Goal: Register for event/course

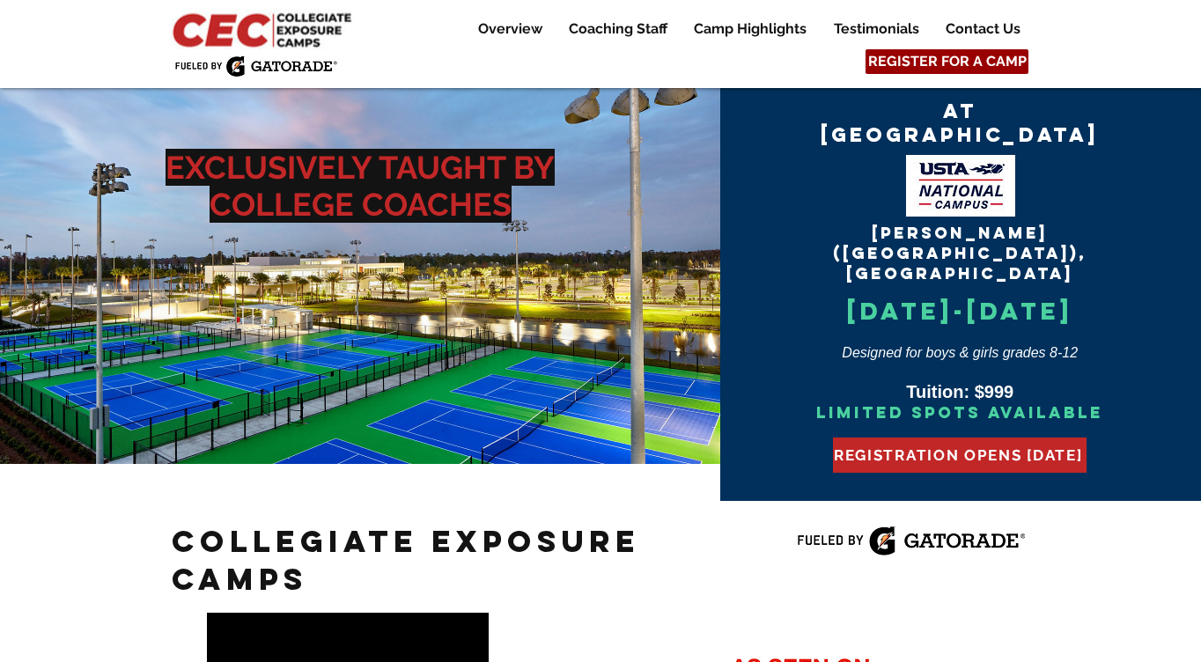
click at [965, 59] on span "REGISTER FOR A CAMP" at bounding box center [947, 61] width 159 height 19
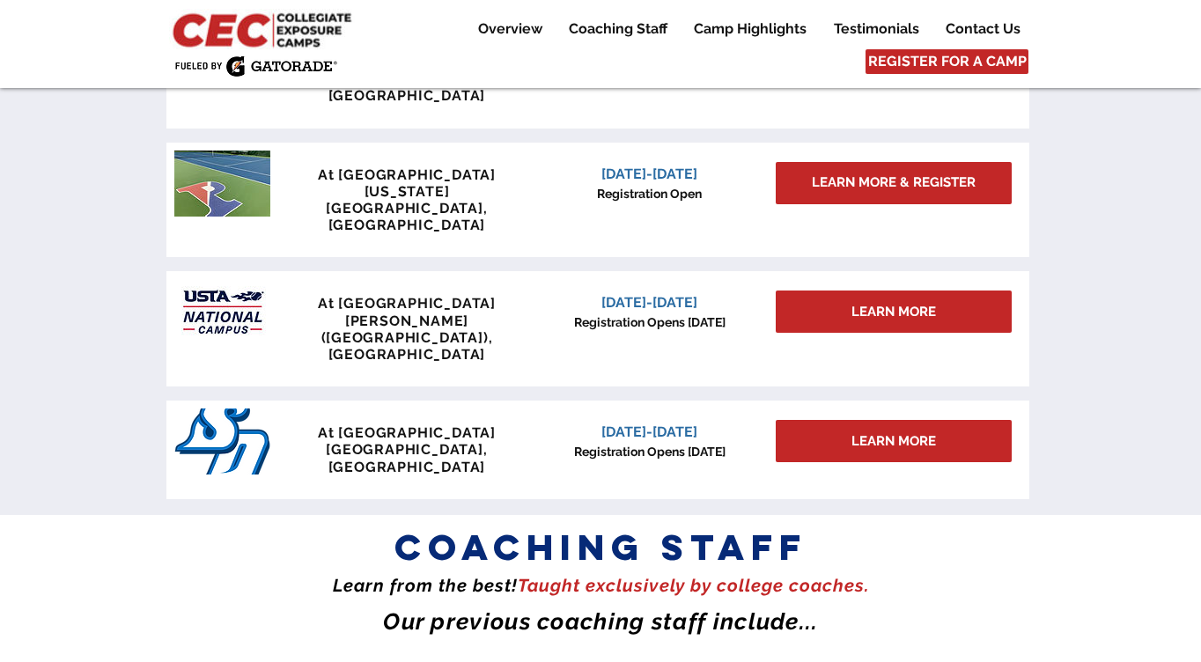
scroll to position [1699, 0]
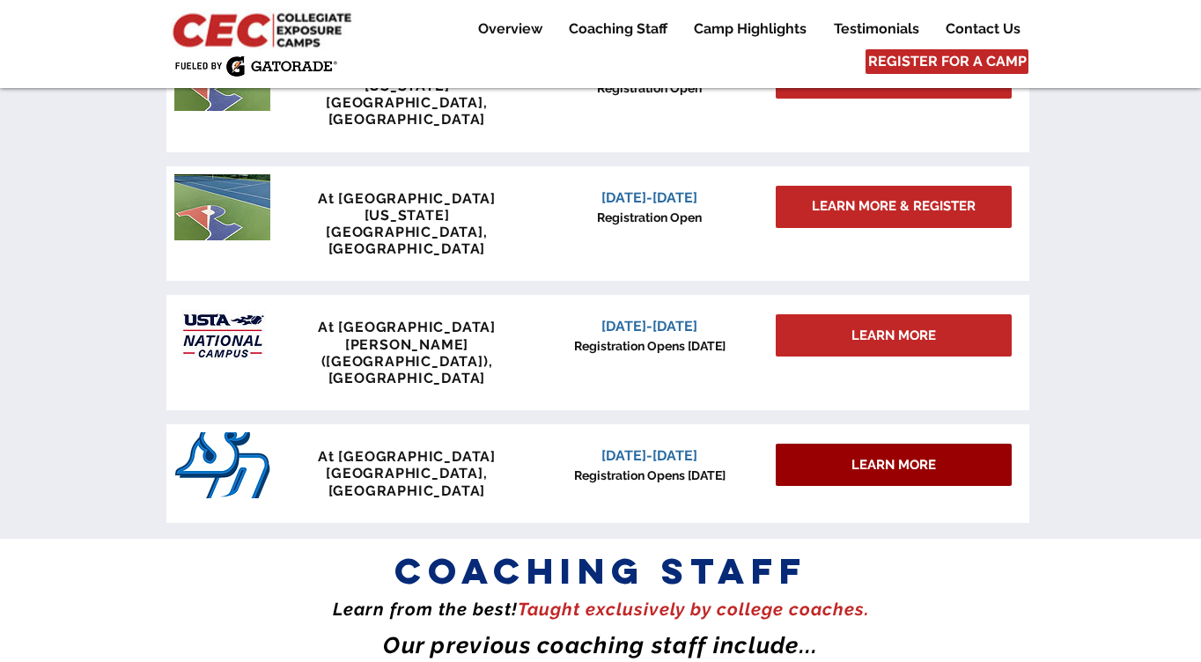
click at [930, 456] on span "LEARN MORE" at bounding box center [894, 465] width 85 height 18
click at [881, 456] on span "LEARN MORE" at bounding box center [894, 465] width 85 height 18
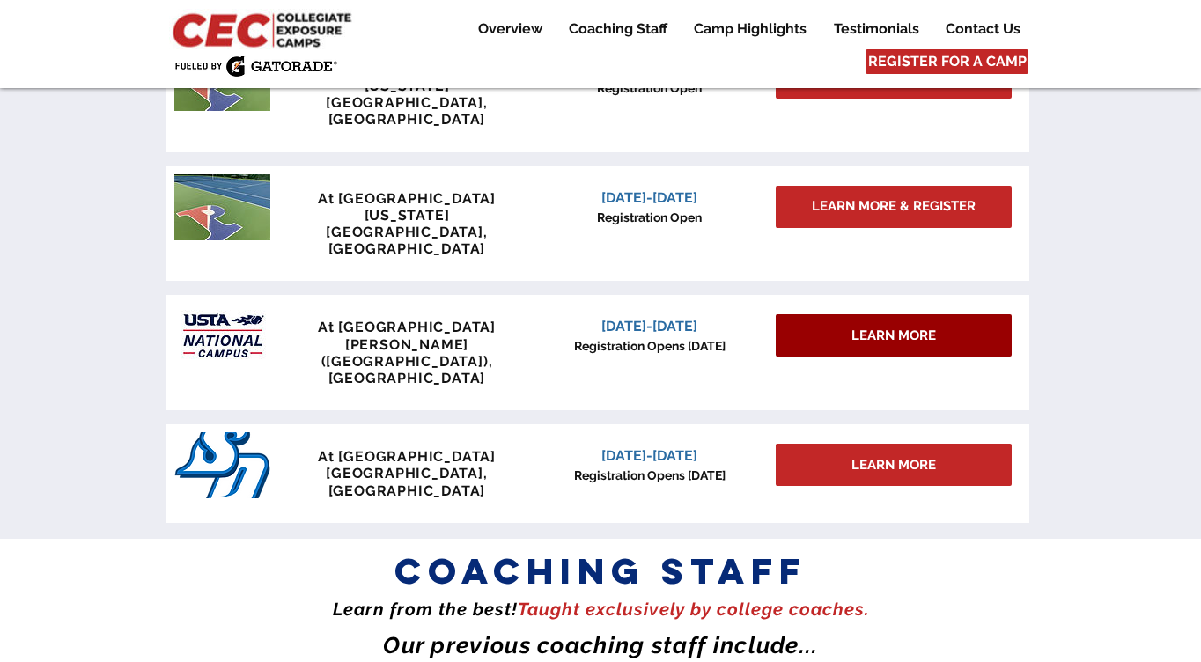
click at [880, 327] on span "LEARN MORE" at bounding box center [894, 336] width 85 height 18
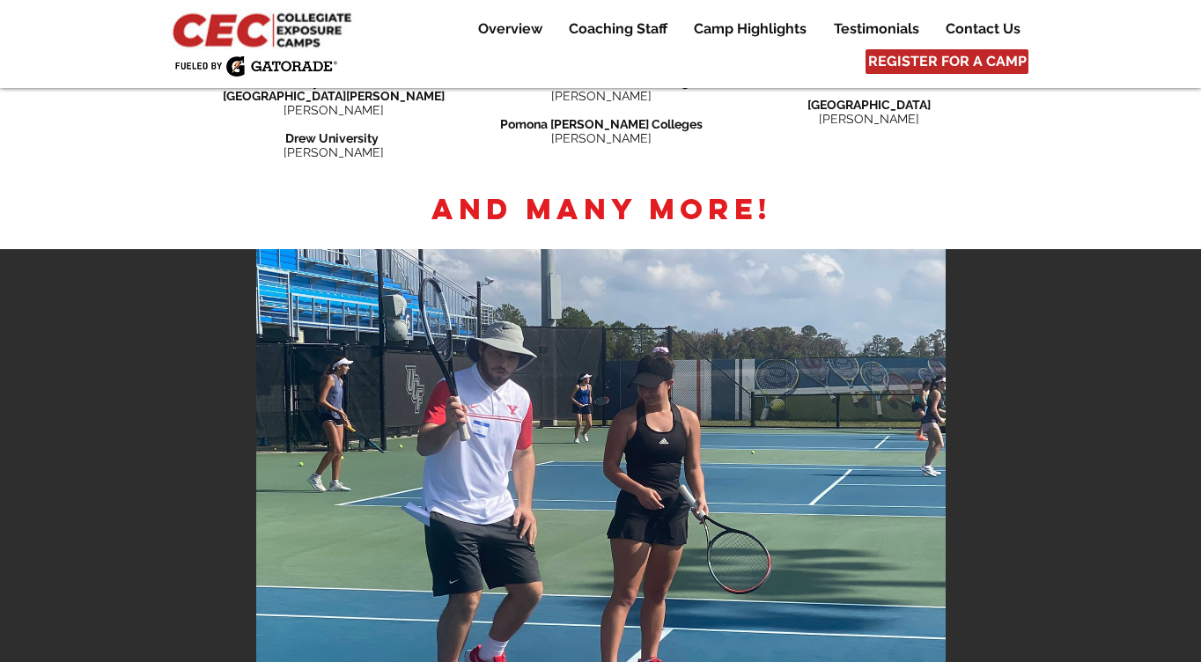
scroll to position [2930, 0]
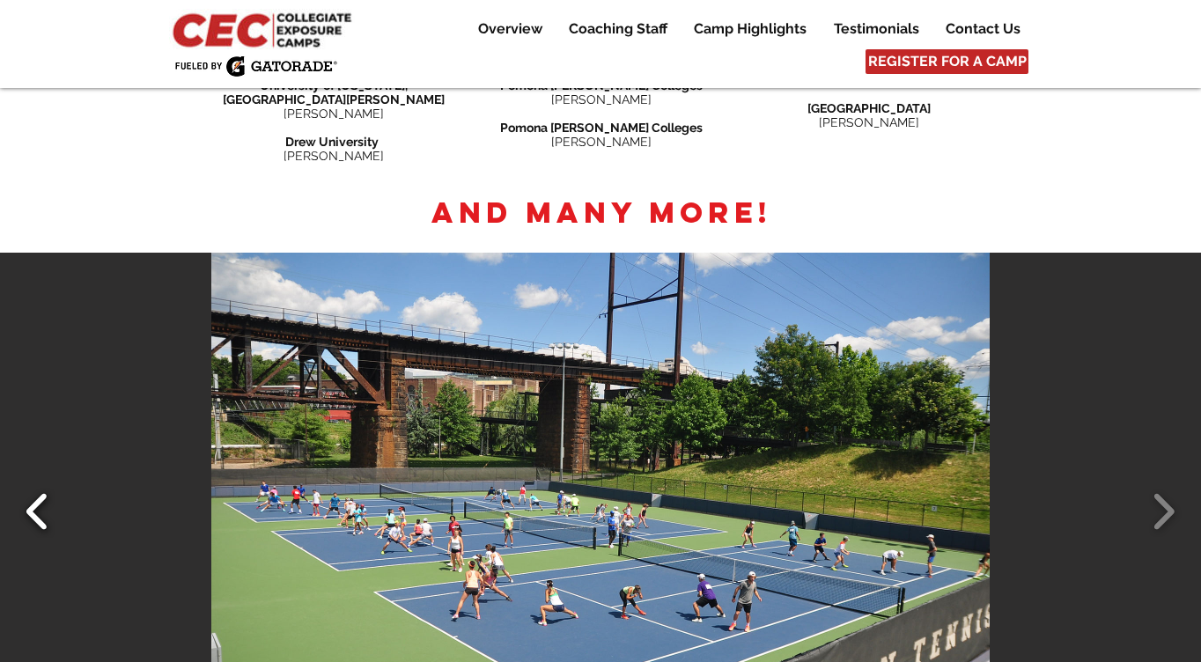
click at [34, 481] on button "Slide show gallery" at bounding box center [38, 512] width 40 height 62
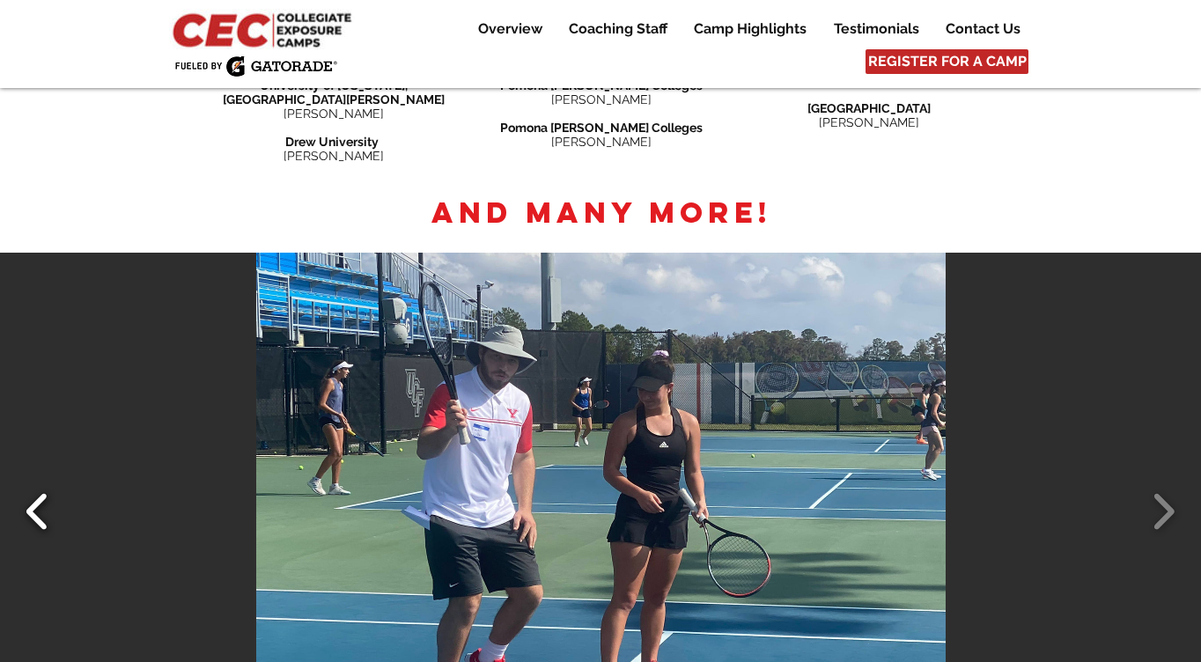
click at [35, 481] on button "Slide show gallery" at bounding box center [38, 512] width 40 height 62
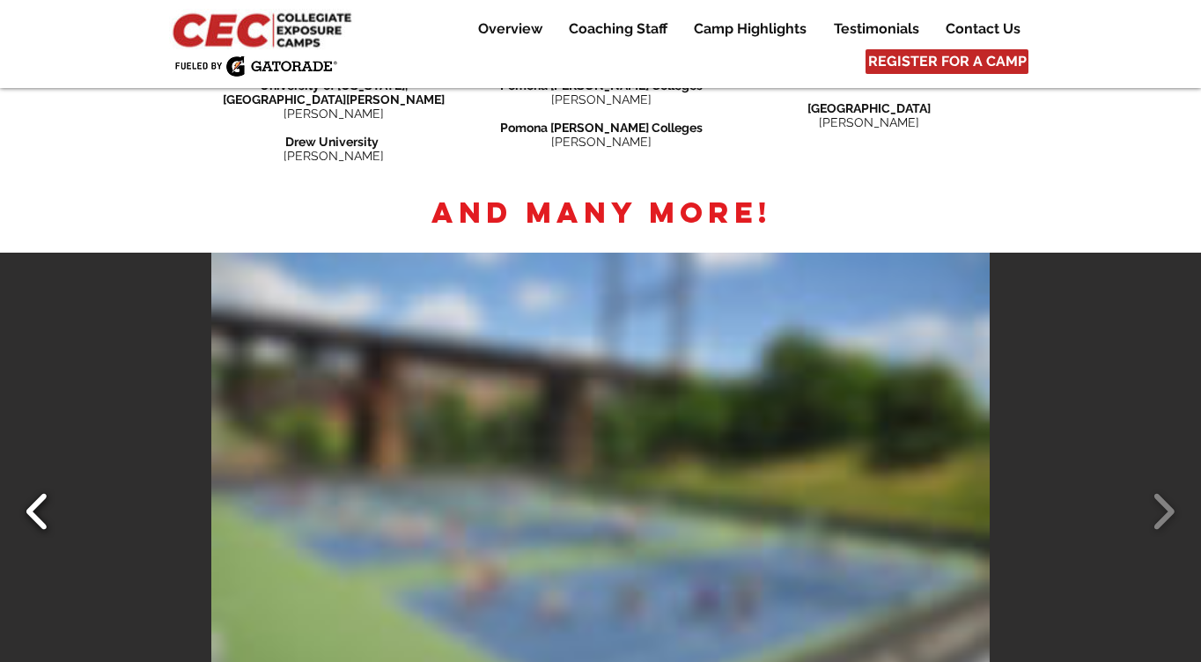
click at [35, 481] on button "Slide show gallery" at bounding box center [38, 512] width 40 height 62
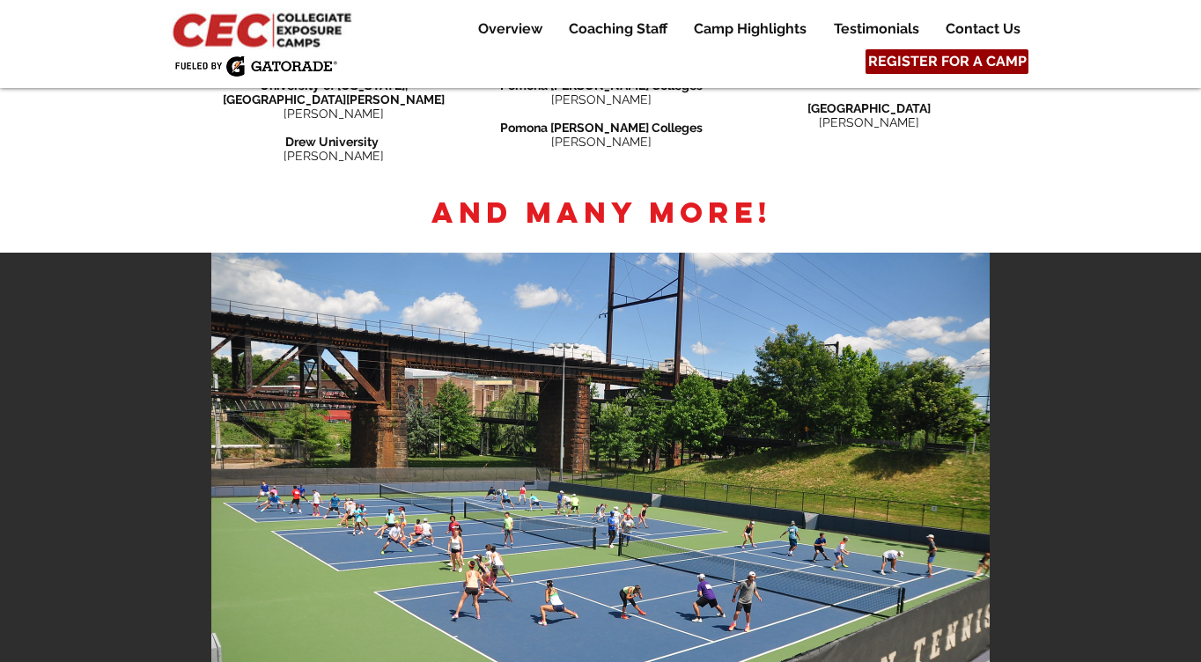
click at [894, 64] on span "REGISTER FOR A CAMP" at bounding box center [947, 61] width 159 height 19
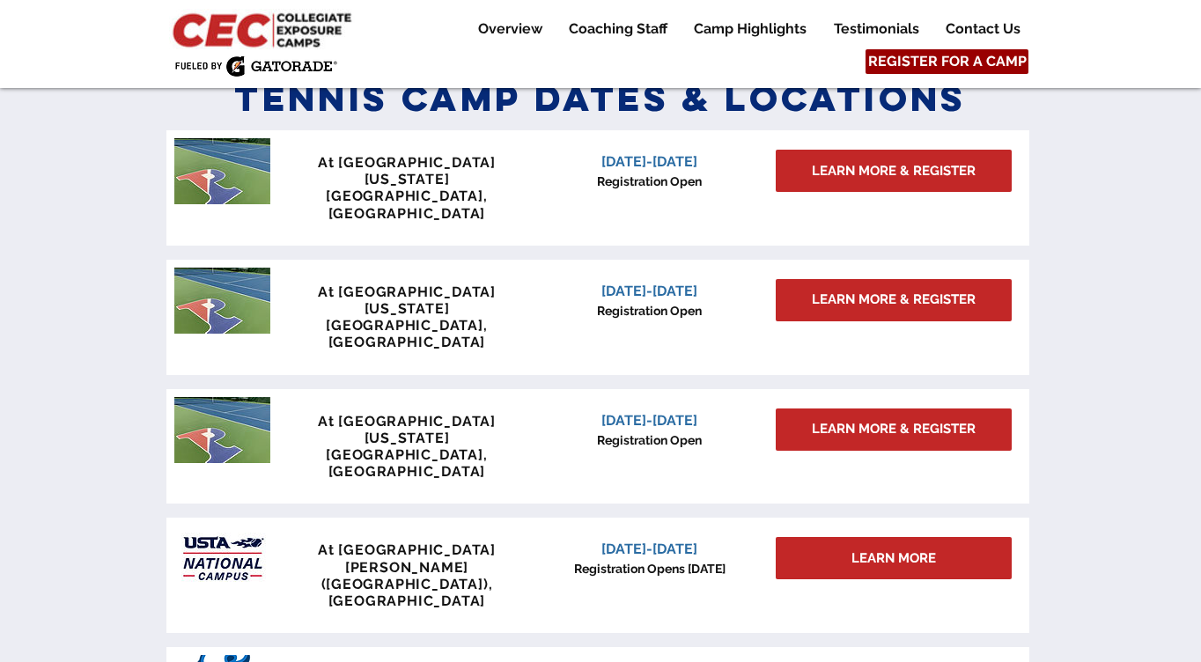
scroll to position [1449, 0]
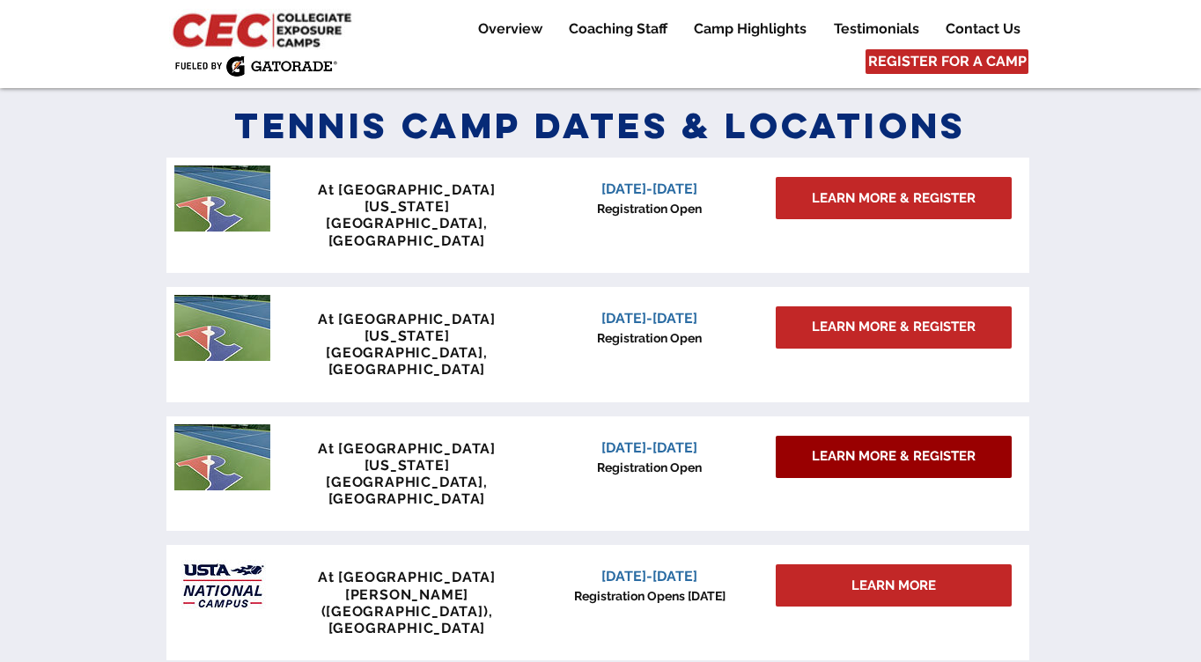
click at [859, 447] on span "LEARN MORE & REGISTER" at bounding box center [894, 456] width 164 height 18
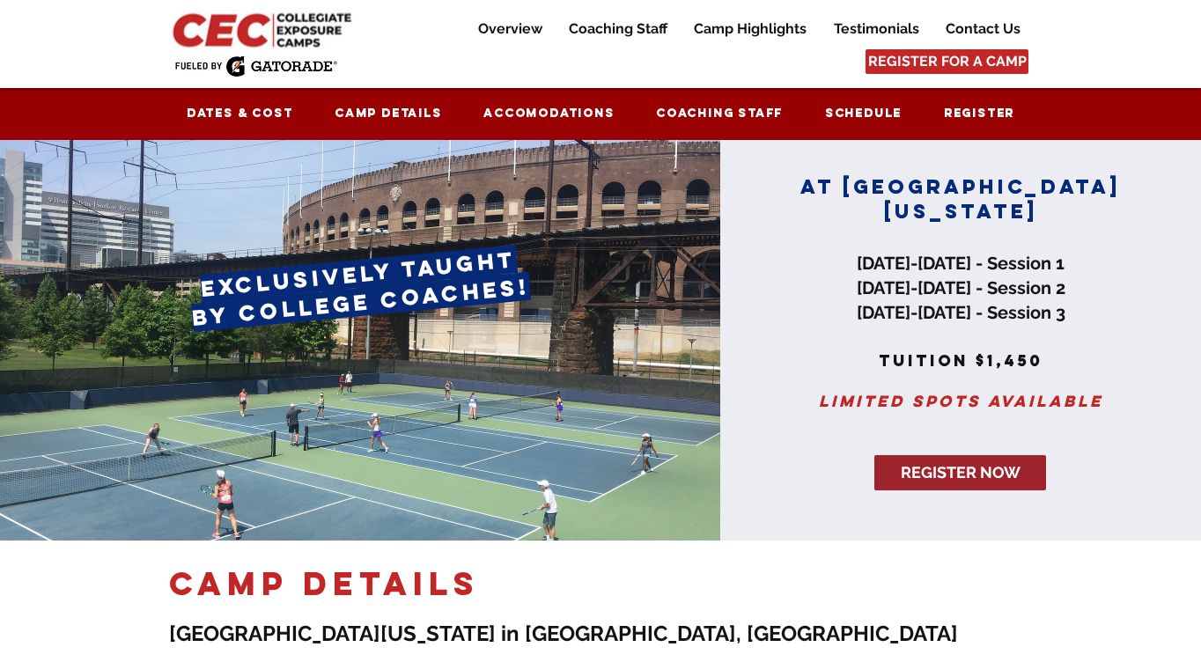
click at [944, 473] on span "REGISTER NOW" at bounding box center [961, 473] width 120 height 22
click at [416, 107] on span "Camp Details" at bounding box center [388, 113] width 107 height 15
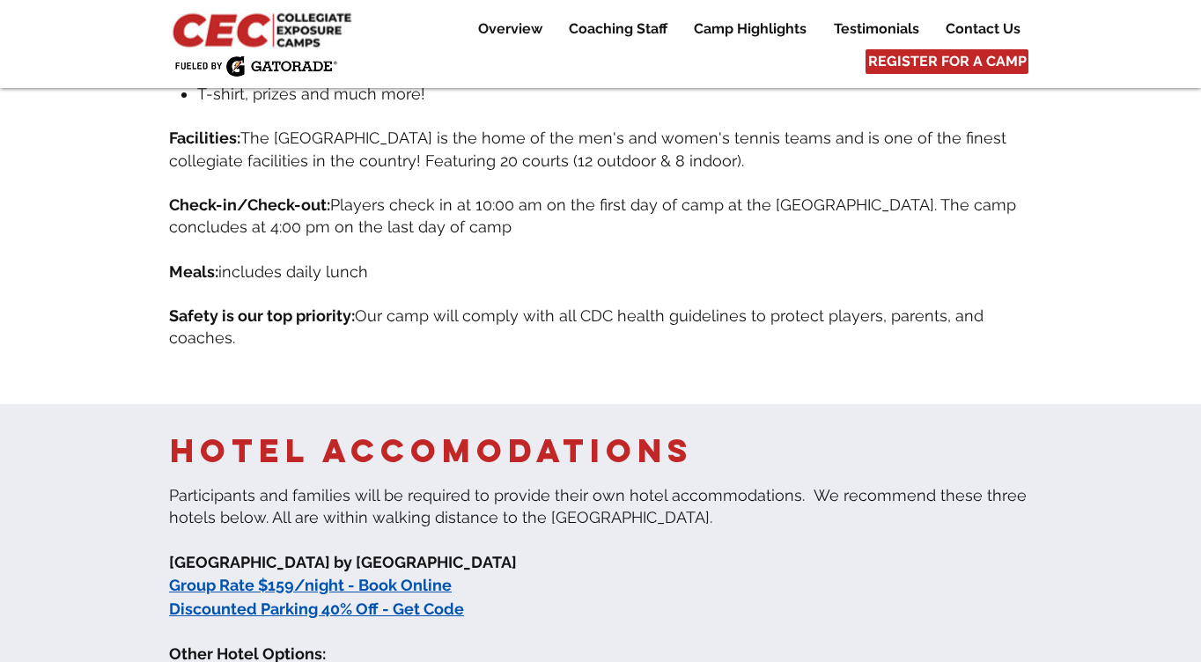
scroll to position [809, 0]
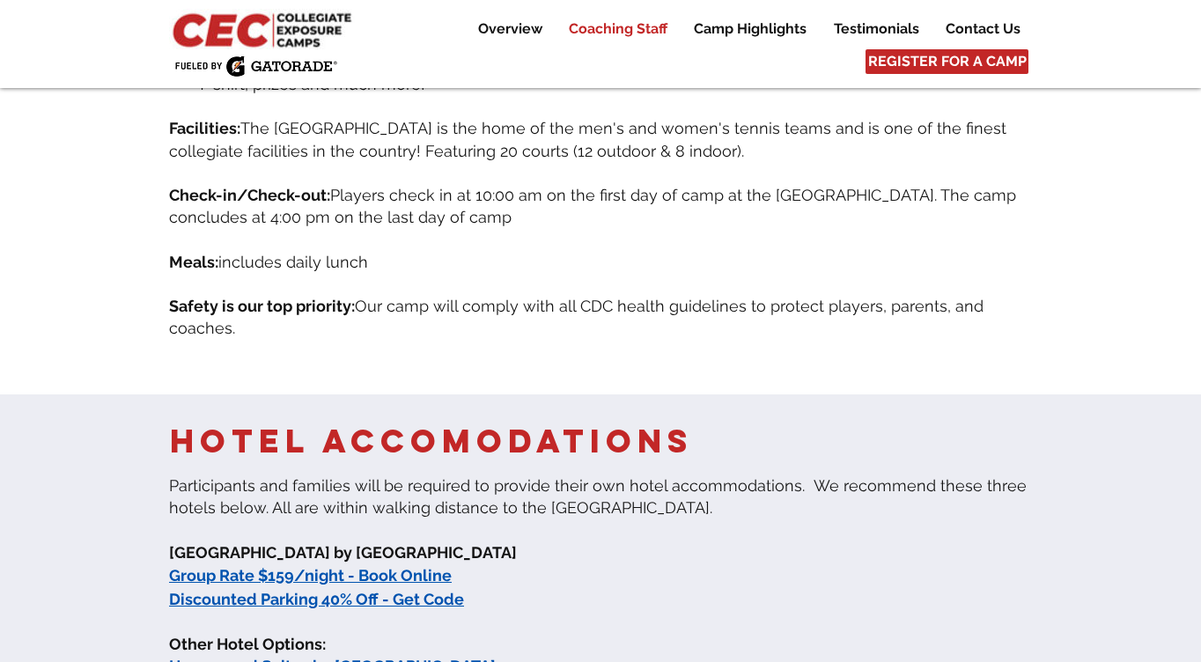
click at [632, 28] on p "Coaching Staff" at bounding box center [618, 28] width 116 height 21
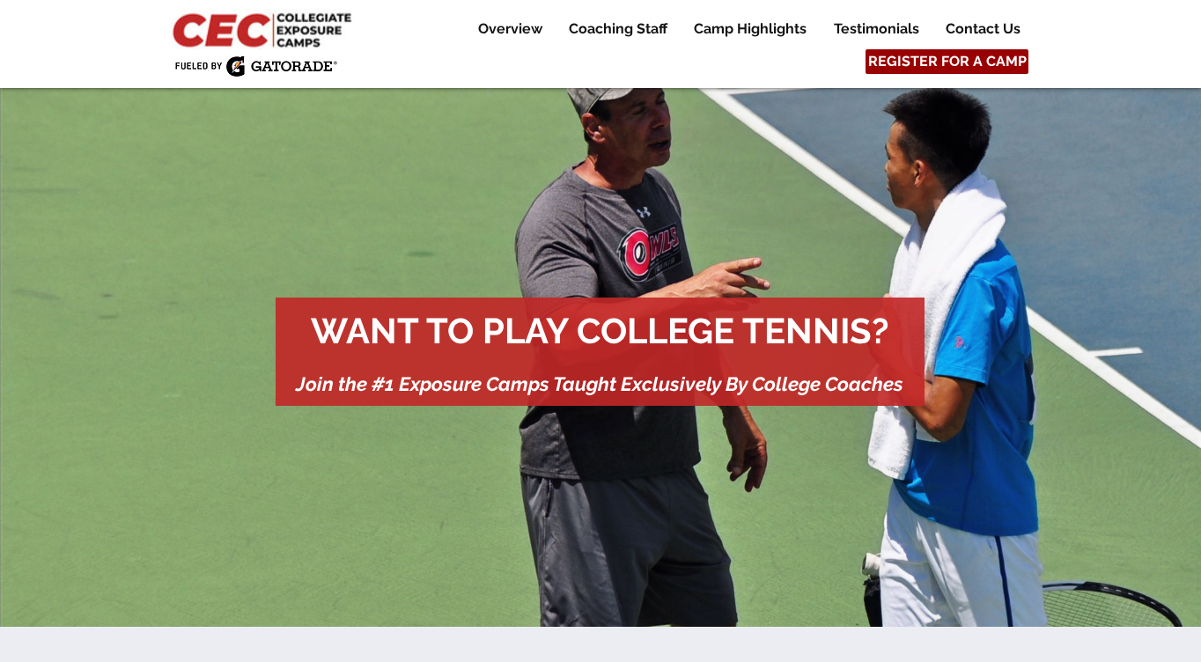
click at [946, 55] on span "REGISTER FOR A CAMP" at bounding box center [947, 61] width 159 height 19
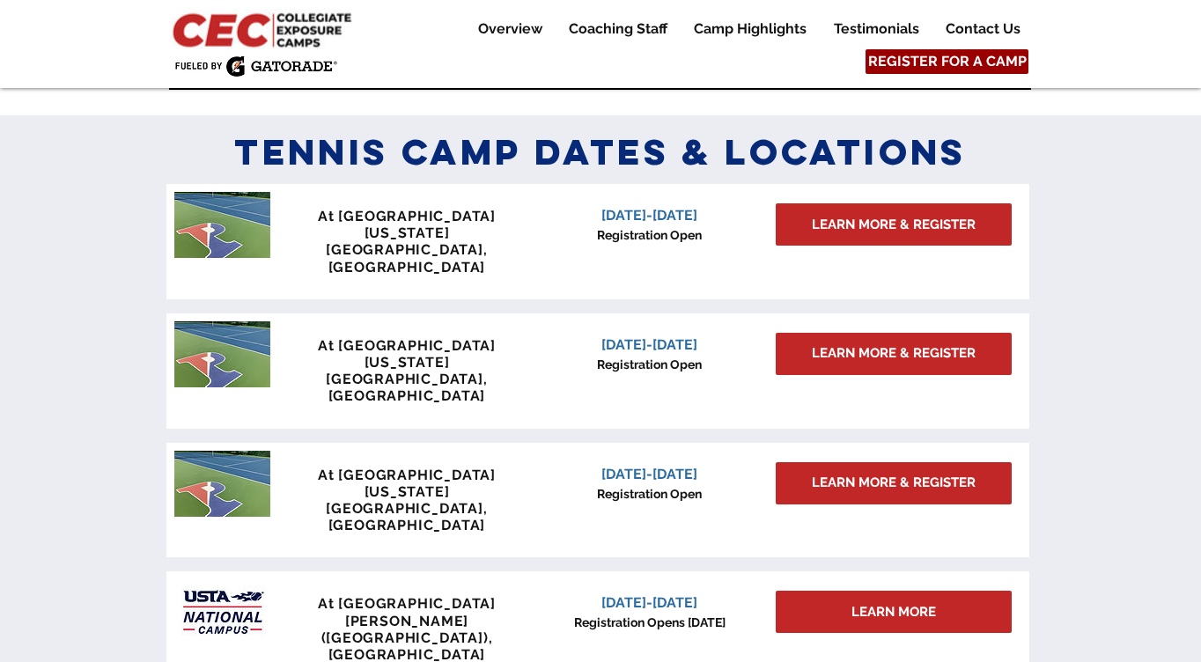
scroll to position [1449, 0]
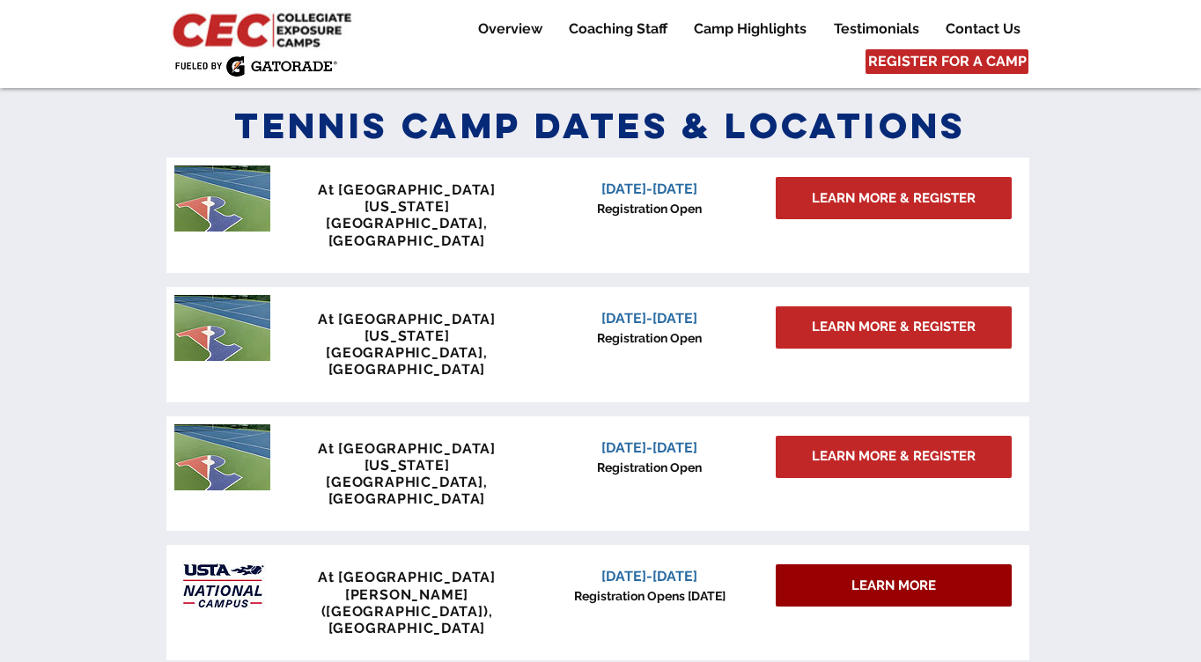
click at [856, 577] on span "LEARN MORE" at bounding box center [894, 586] width 85 height 18
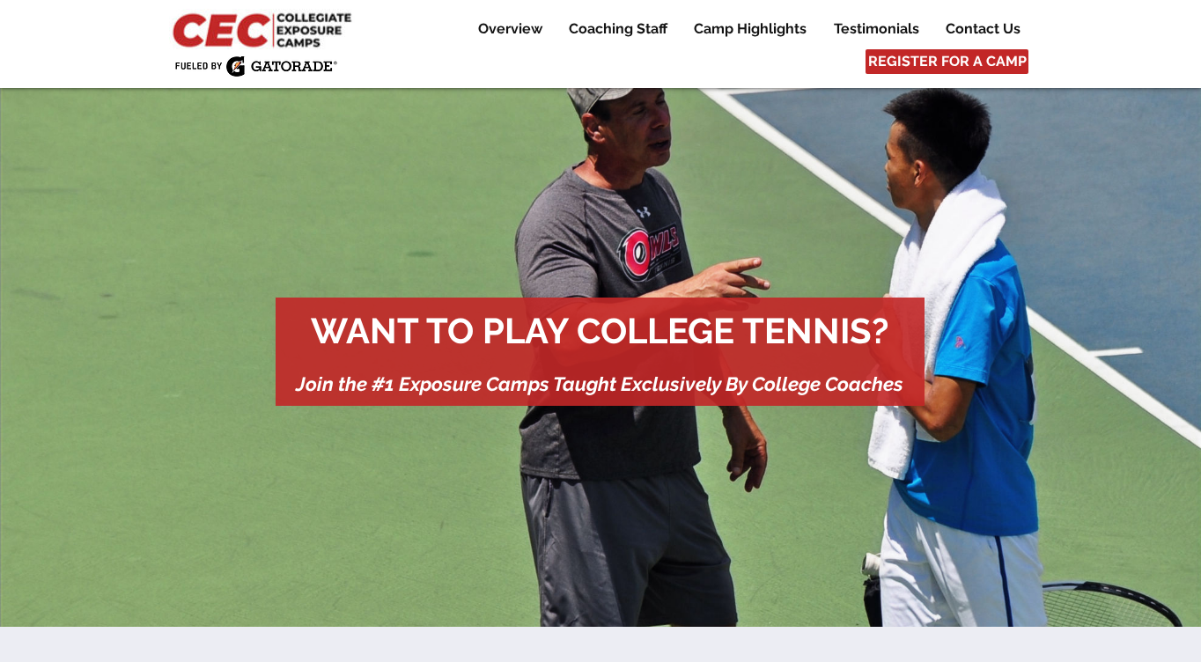
scroll to position [0, 0]
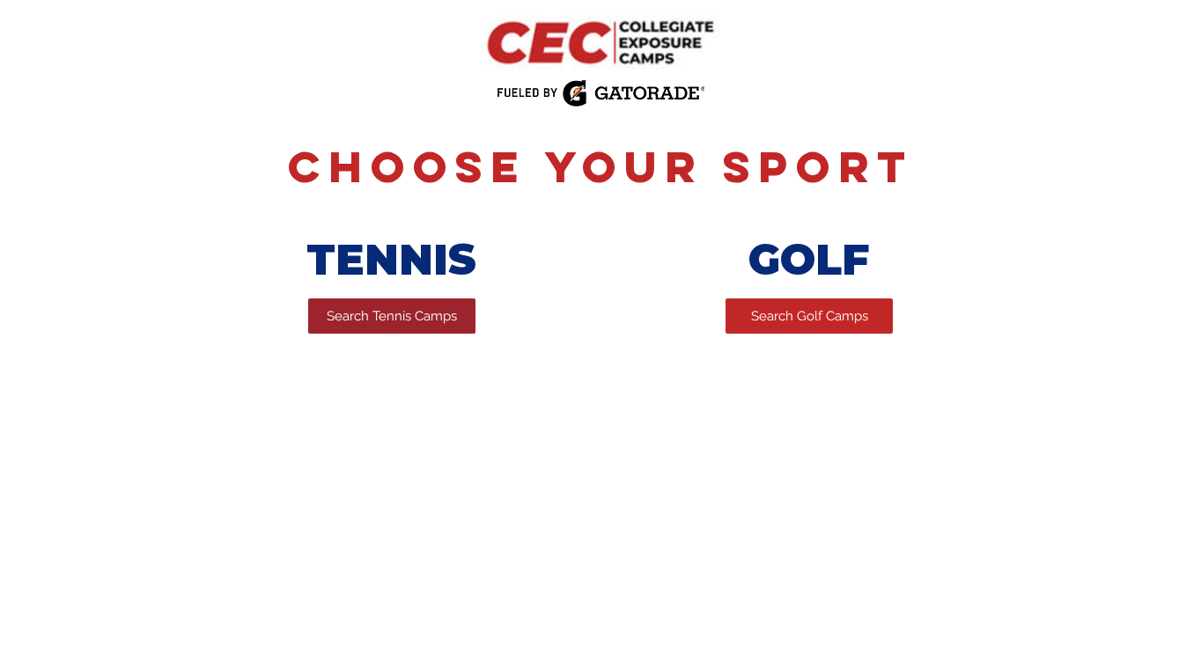
click at [373, 317] on span "Search Tennis Camps" at bounding box center [392, 316] width 130 height 18
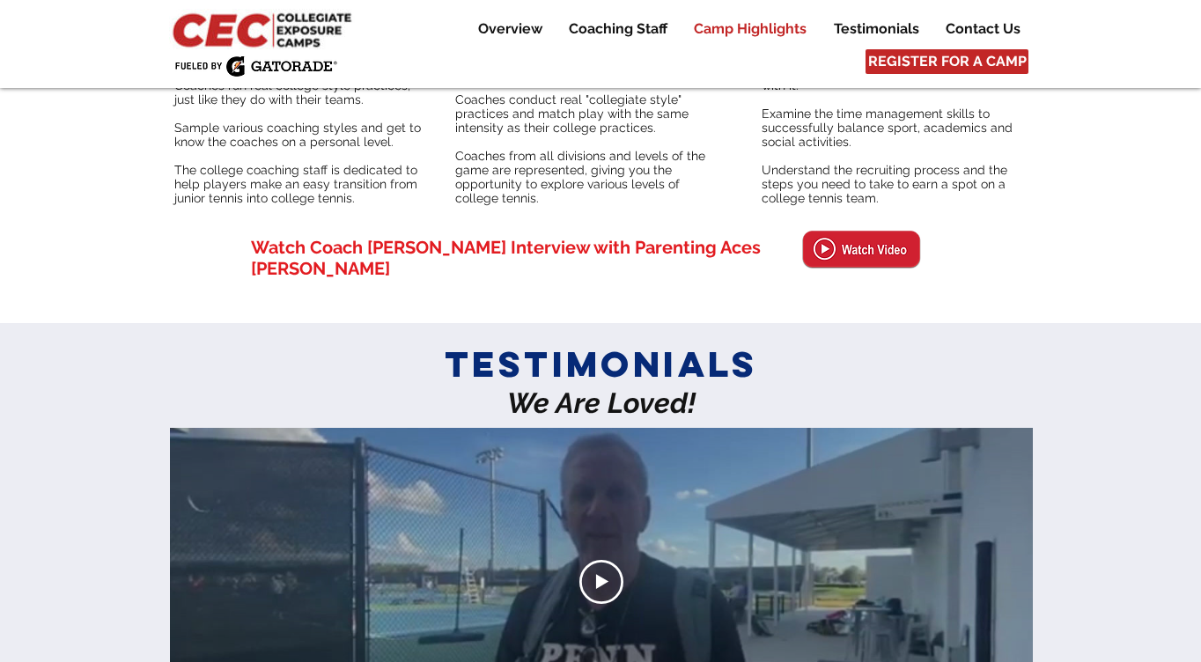
scroll to position [4085, 0]
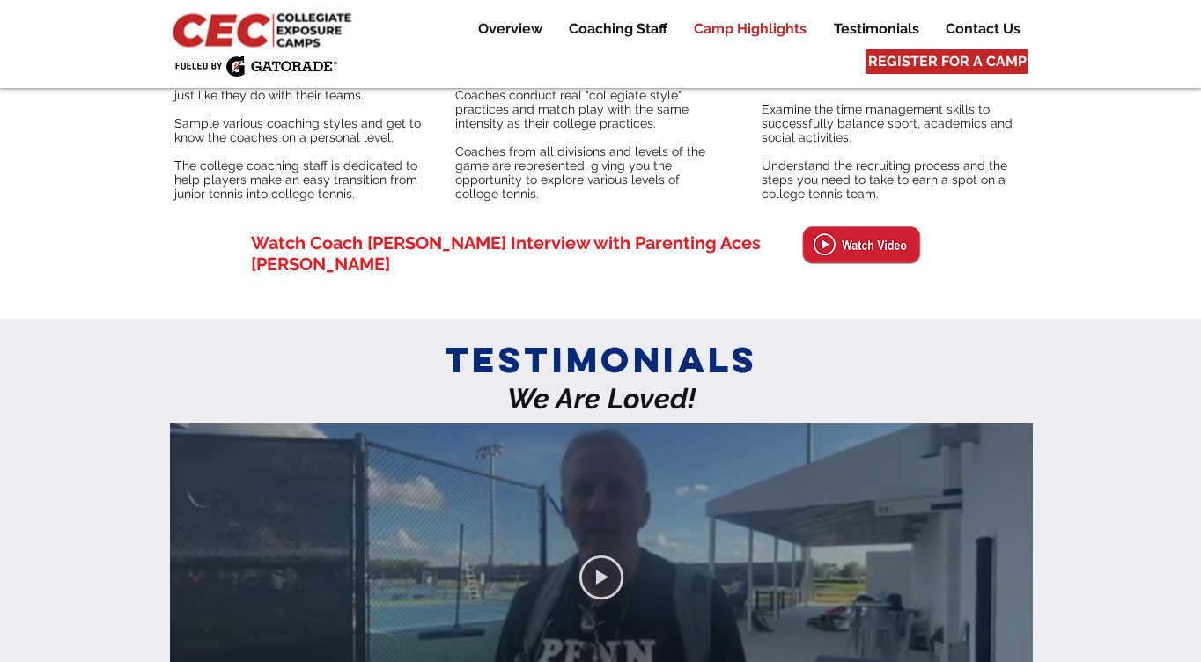
click at [589, 556] on icon "Play video" at bounding box center [602, 578] width 44 height 44
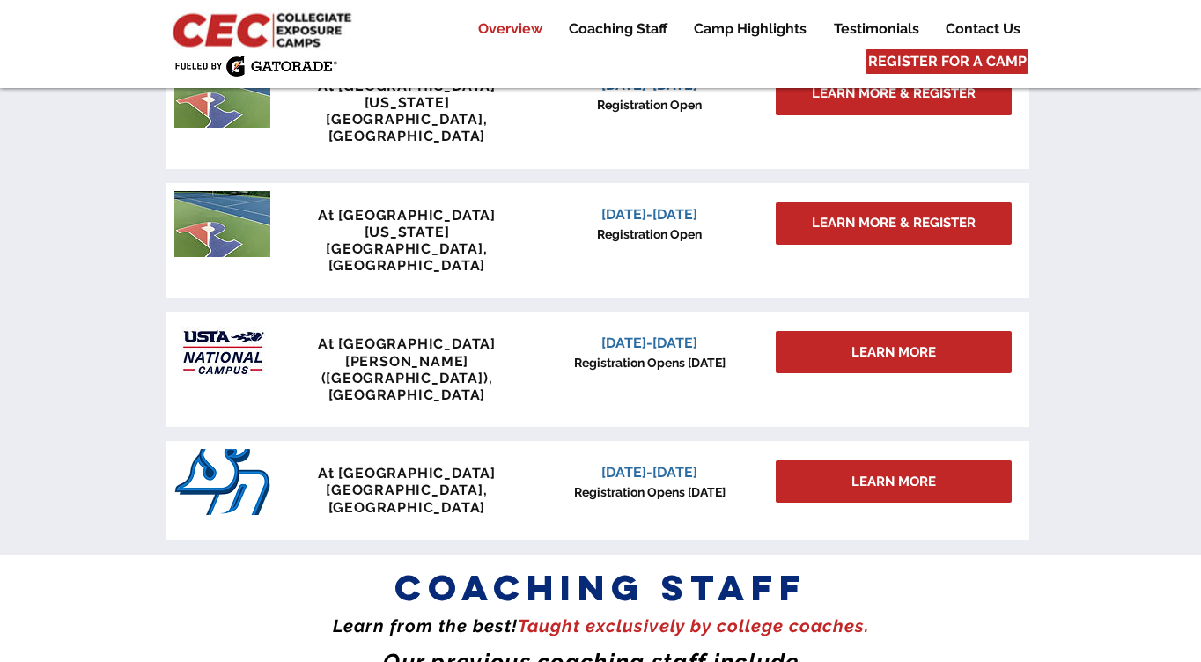
scroll to position [1704, 0]
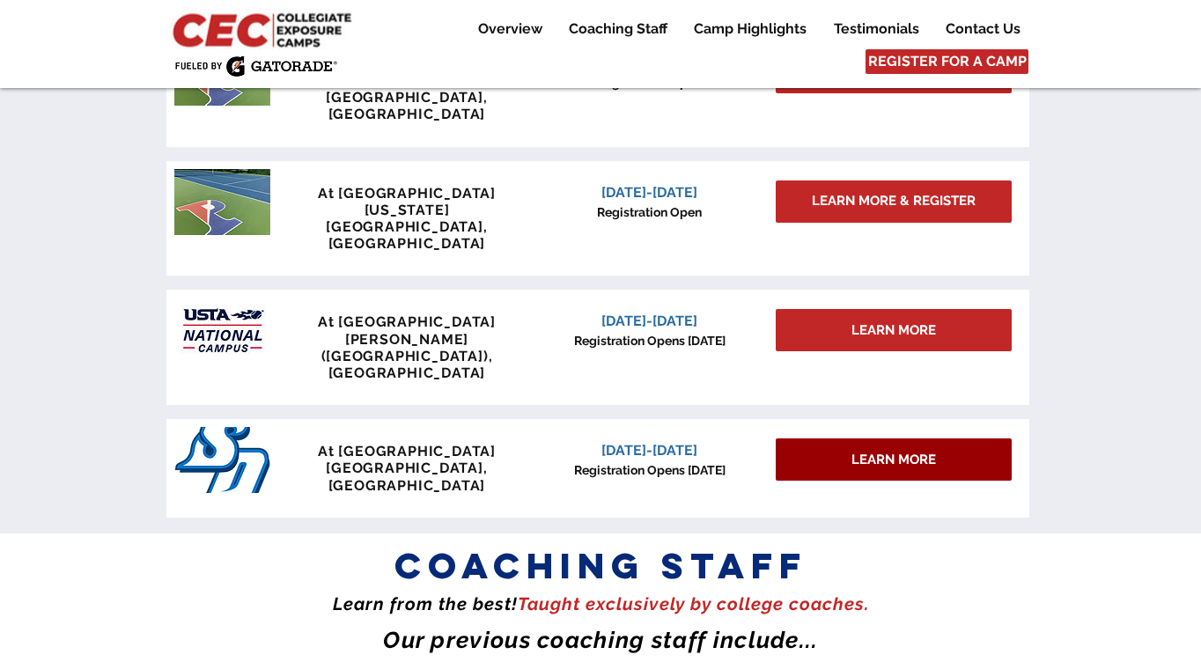
click at [860, 451] on span "LEARN MORE" at bounding box center [894, 460] width 85 height 18
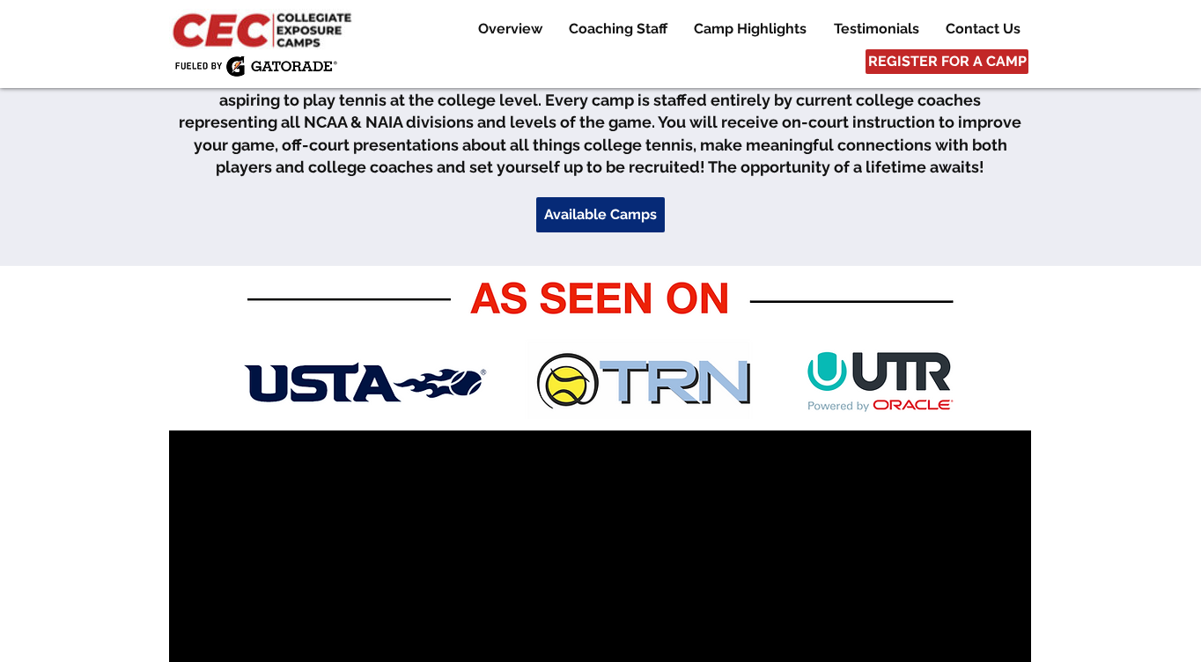
scroll to position [531, 0]
